Goal: Task Accomplishment & Management: Complete application form

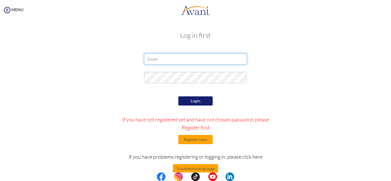
click at [173, 61] on input "email" at bounding box center [195, 58] width 103 height 11
click at [170, 60] on input "email" at bounding box center [195, 58] width 103 height 11
click at [182, 58] on input "saritabist.rn@gmail.com" at bounding box center [195, 58] width 103 height 11
click at [198, 58] on input "saritabist.rn@gmail.com" at bounding box center [195, 58] width 103 height 11
type input "s"
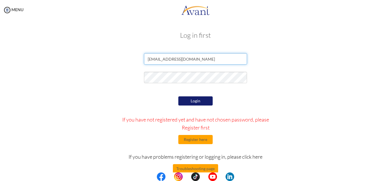
click at [195, 60] on input "ps434079@gmail.com" at bounding box center [195, 58] width 103 height 11
type input "p"
